Goal: Download file/media

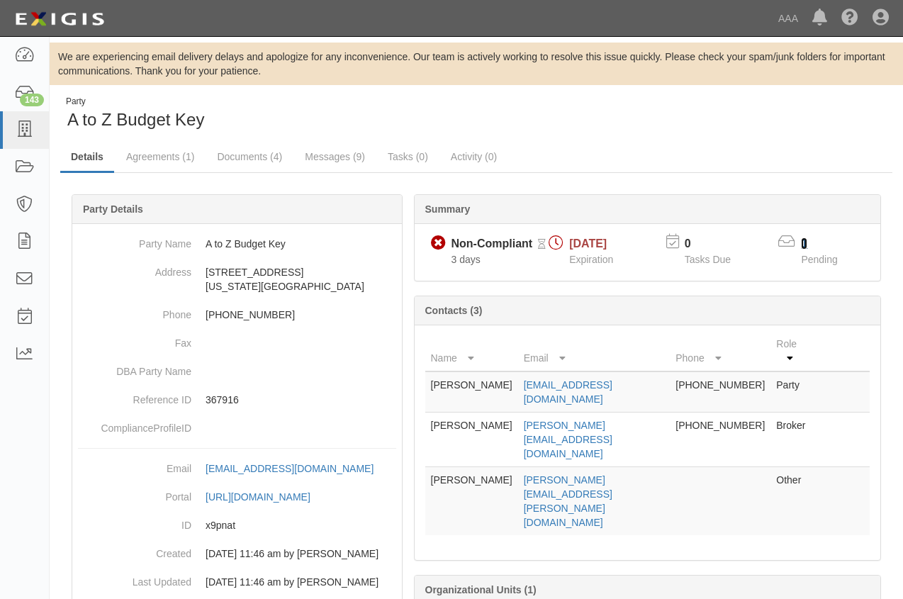
click at [804, 242] on link "1" at bounding box center [804, 243] width 6 height 12
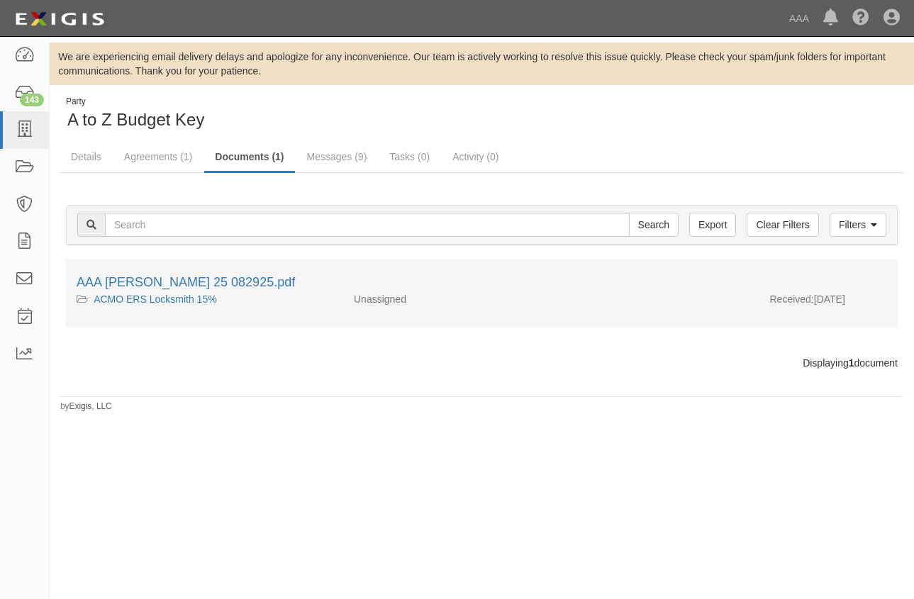
click at [893, 296] on div "Received: 08/29/2025" at bounding box center [828, 302] width 139 height 21
click at [136, 280] on link "AAA ACORD 25 082925.pdf" at bounding box center [186, 282] width 218 height 14
